Goal: Task Accomplishment & Management: Use online tool/utility

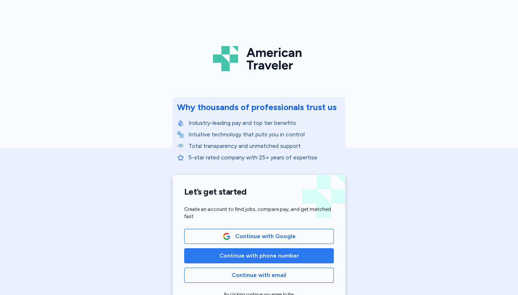
click at [268, 257] on span "Continue with phone number" at bounding box center [260, 256] width 80 height 9
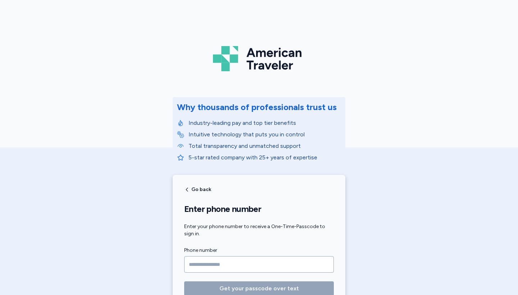
click at [257, 263] on input "Phone number" at bounding box center [259, 264] width 150 height 17
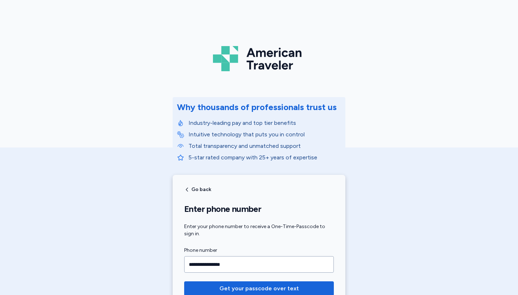
type input "**********"
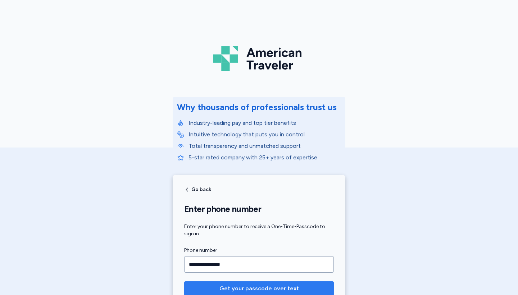
click at [262, 285] on span "Get your passcode over text" at bounding box center [260, 288] width 80 height 9
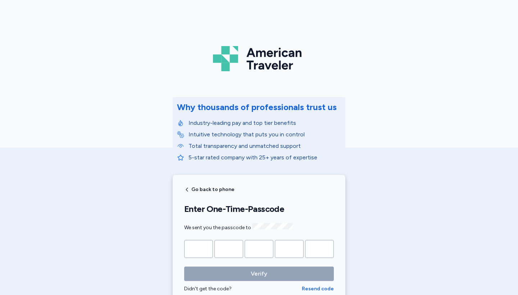
type input "*"
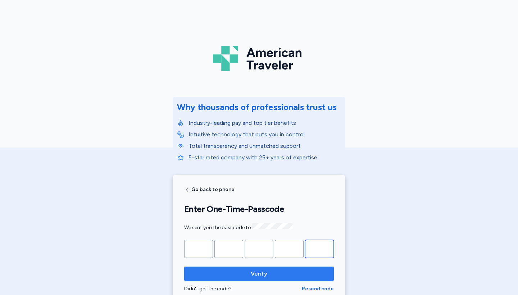
type input "*"
click at [284, 275] on span "Verify" at bounding box center [259, 274] width 138 height 9
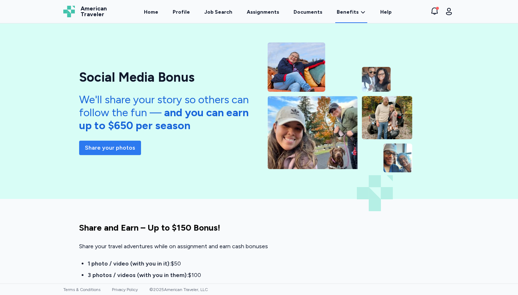
click at [119, 143] on button "Share your photos" at bounding box center [110, 148] width 62 height 14
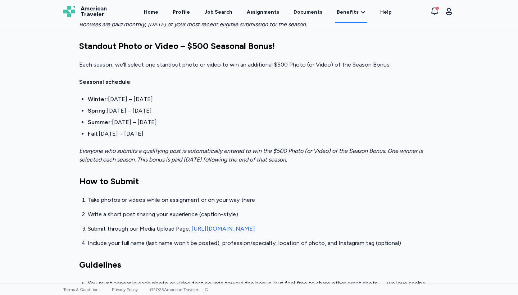
scroll to position [289, 0]
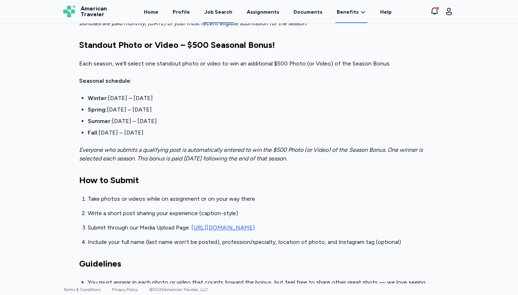
click at [216, 13] on div "Job Search" at bounding box center [218, 12] width 28 height 7
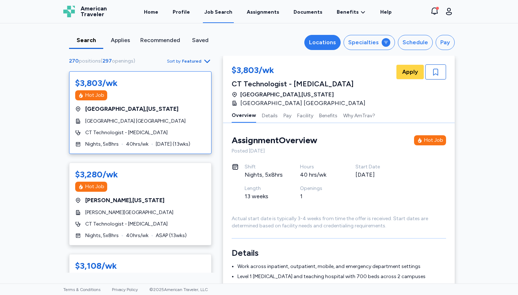
click at [327, 39] on div "Locations" at bounding box center [322, 42] width 27 height 9
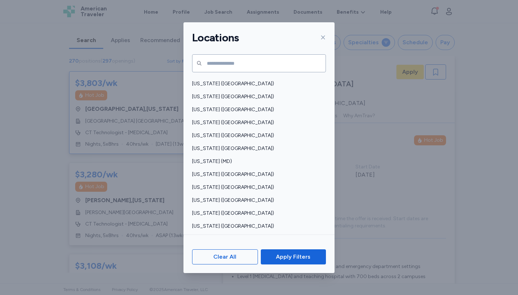
scroll to position [185, 0]
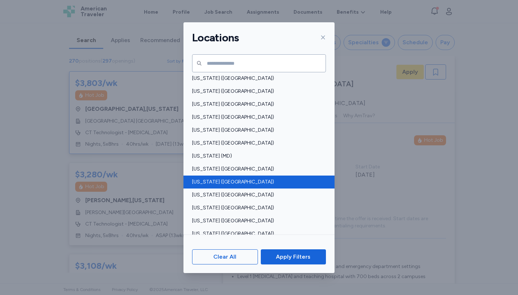
click at [225, 185] on span "[US_STATE] ([GEOGRAPHIC_DATA])" at bounding box center [257, 182] width 130 height 7
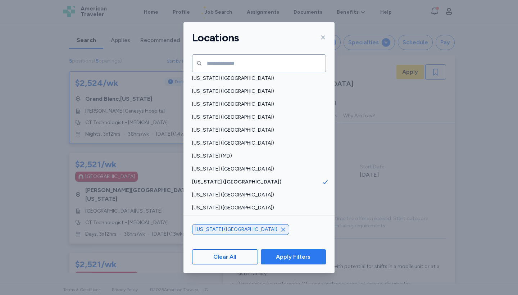
click at [269, 255] on span "Apply Filters" at bounding box center [294, 257] width 54 height 9
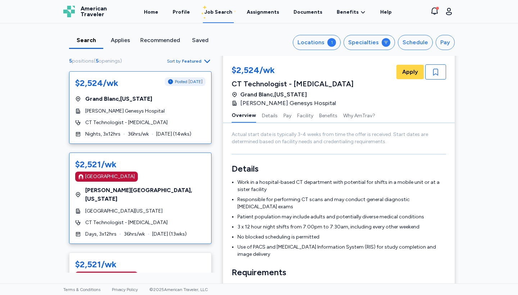
scroll to position [78, 0]
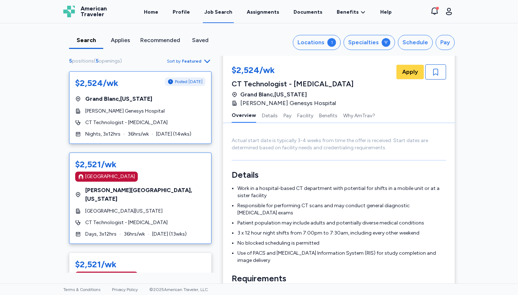
click at [190, 179] on div "[GEOGRAPHIC_DATA]" at bounding box center [140, 177] width 130 height 10
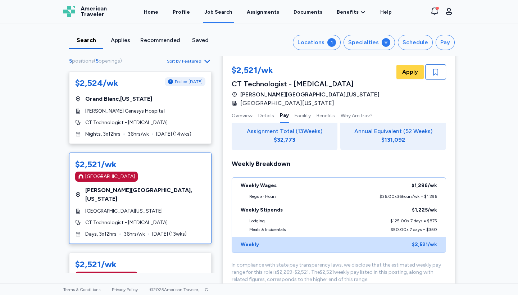
scroll to position [458, 0]
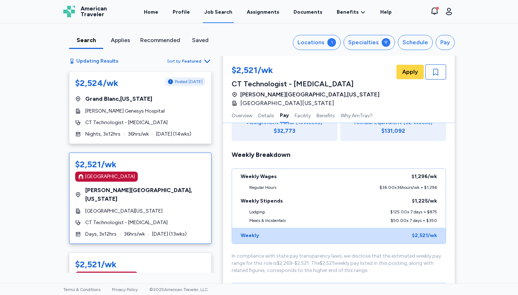
click at [241, 1] on div "Home Profile Job Search Assignments Documents Benefits Benefits Overview Referr…" at bounding box center [268, 11] width 305 height 23
